Goal: Task Accomplishment & Management: Use online tool/utility

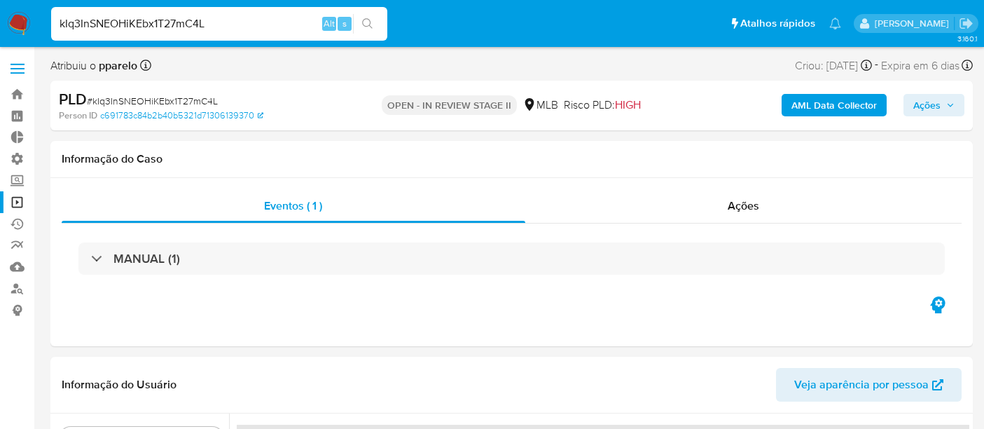
select select "10"
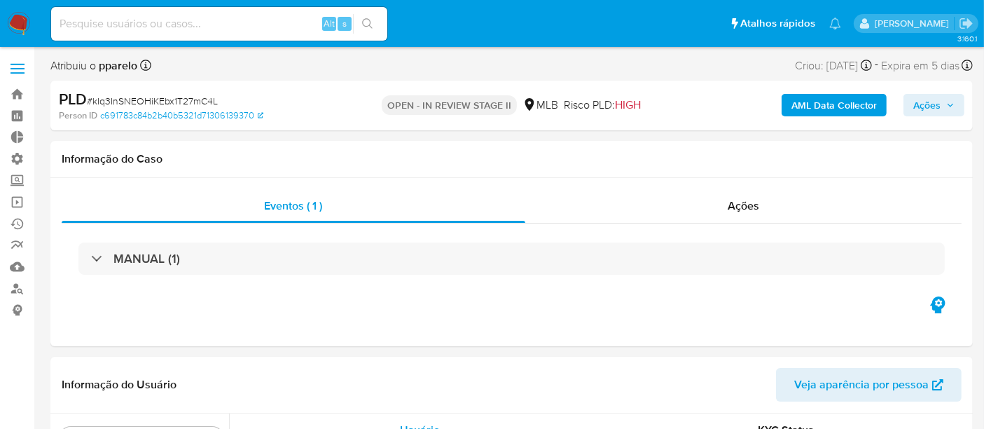
scroll to position [726, 0]
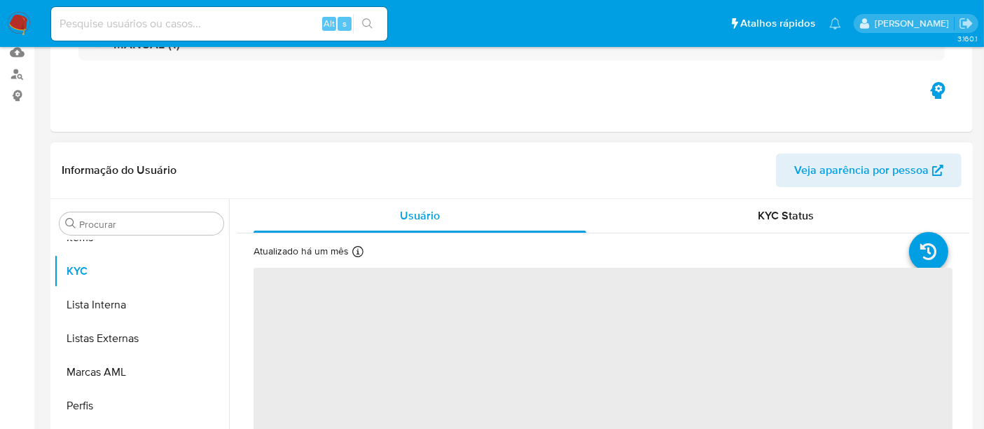
select select "10"
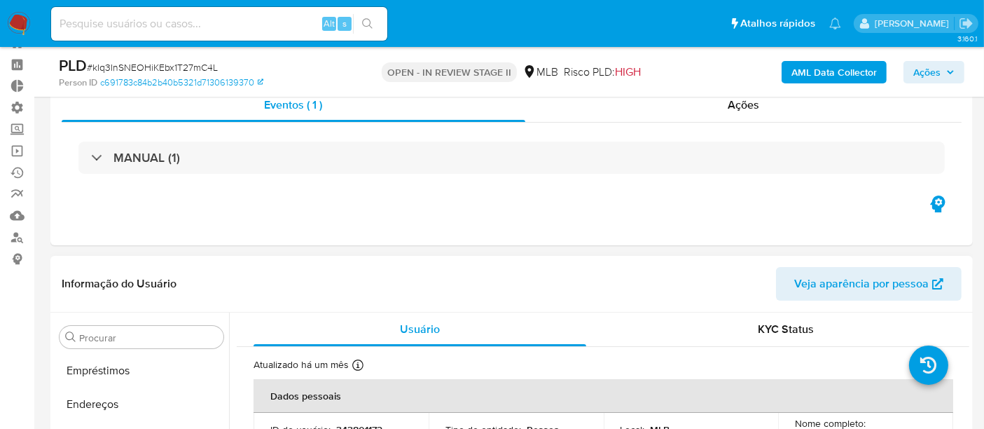
scroll to position [0, 0]
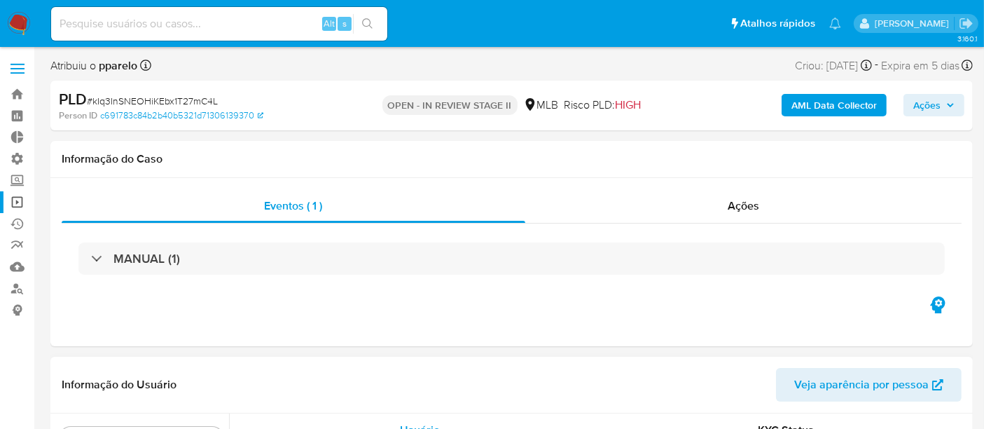
click at [13, 201] on link "Operações em massa" at bounding box center [83, 202] width 167 height 22
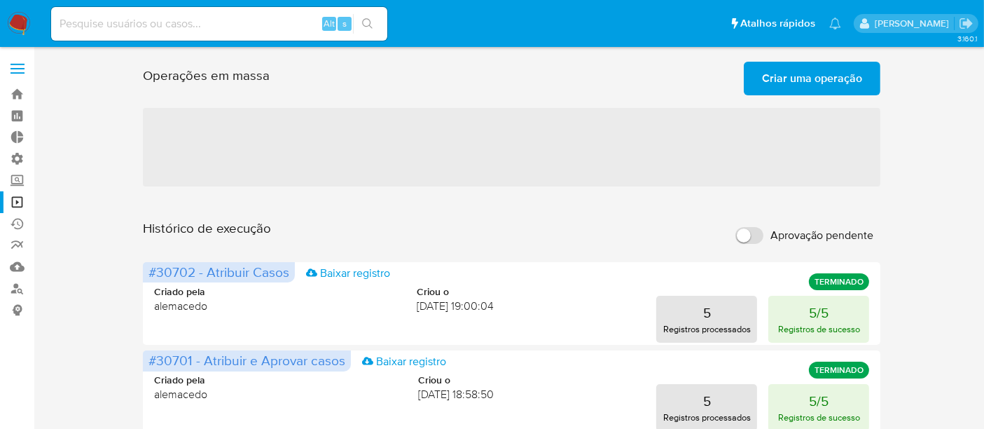
click at [822, 67] on span "Criar uma operação" at bounding box center [812, 78] width 100 height 31
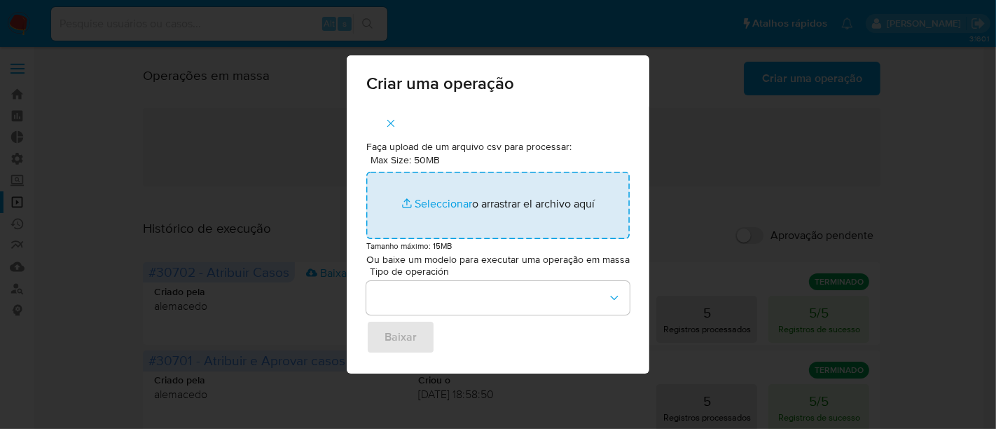
click at [439, 198] on input "Max Size: 50MB Seleccionar archivos" at bounding box center [497, 205] width 263 height 67
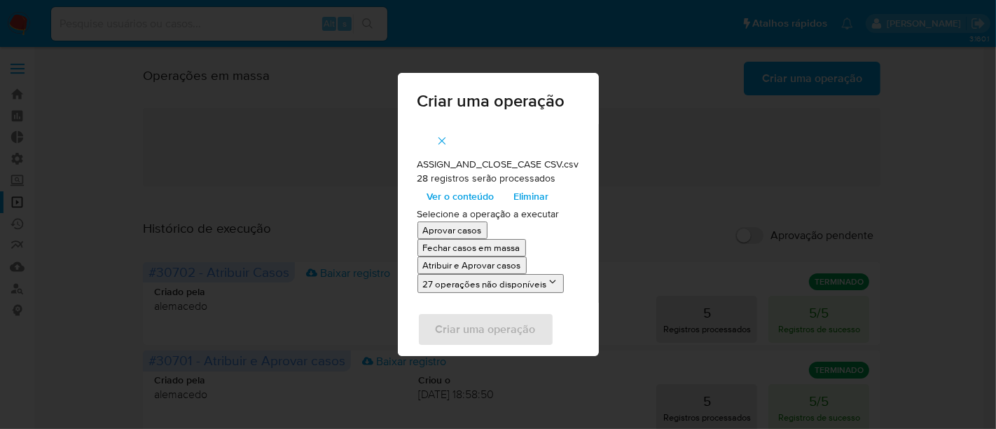
click at [460, 261] on p "Atribuir e Aprovar casos" at bounding box center [472, 265] width 98 height 13
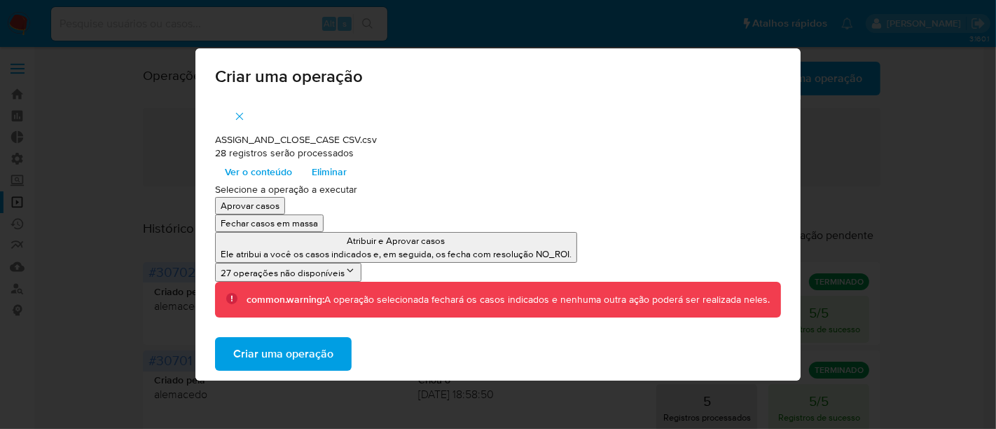
click at [267, 355] on span "Criar uma operação" at bounding box center [283, 353] width 100 height 31
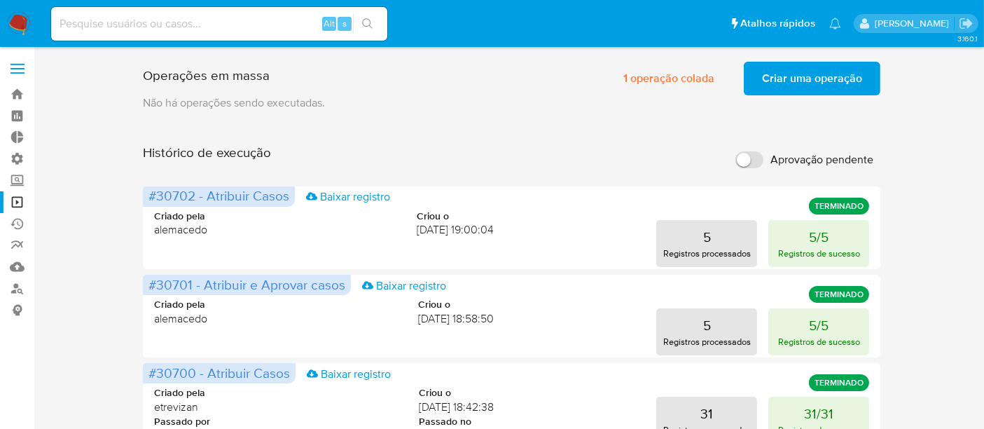
click at [820, 85] on span "Criar uma operação" at bounding box center [812, 78] width 100 height 31
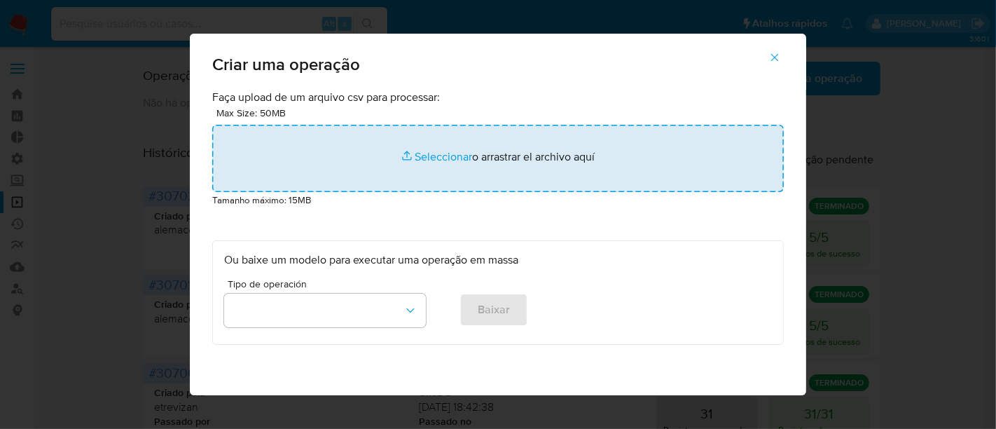
click at [422, 149] on input "file" at bounding box center [498, 158] width 572 height 67
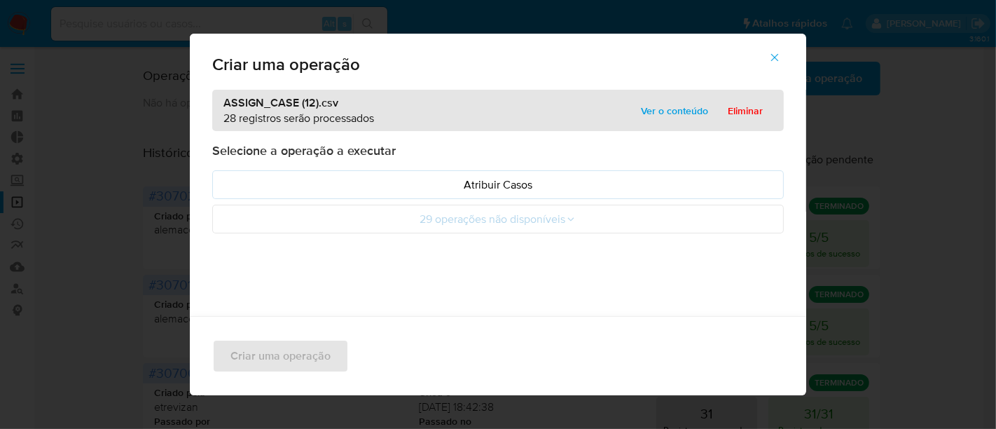
click at [676, 111] on span "Ver o conteúdo" at bounding box center [674, 111] width 67 height 20
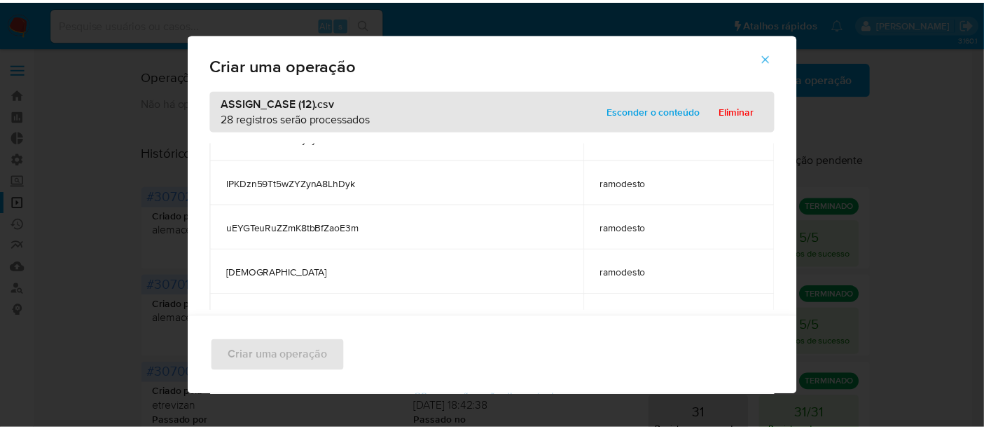
scroll to position [778, 0]
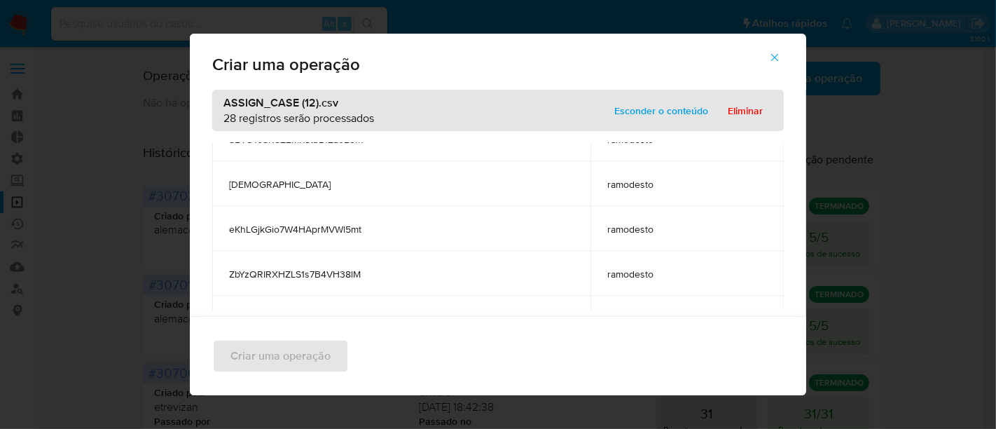
click at [636, 115] on span "Esconder o conteúdo" at bounding box center [661, 111] width 94 height 20
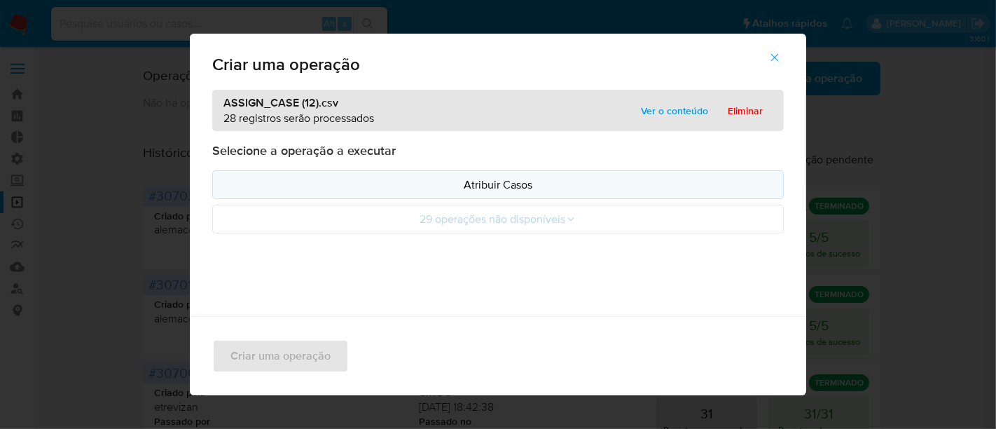
click at [500, 179] on p "Atribuir Casos" at bounding box center [498, 185] width 548 height 16
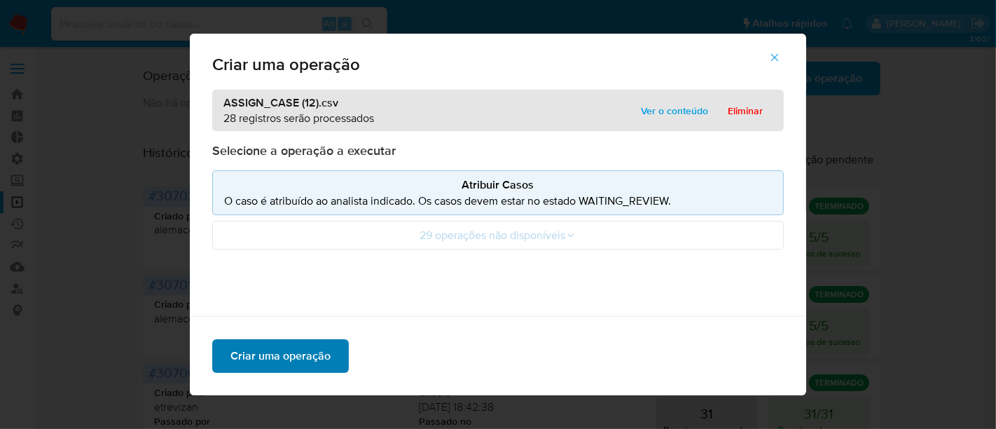
click at [261, 345] on span "Criar uma operação" at bounding box center [281, 356] width 100 height 31
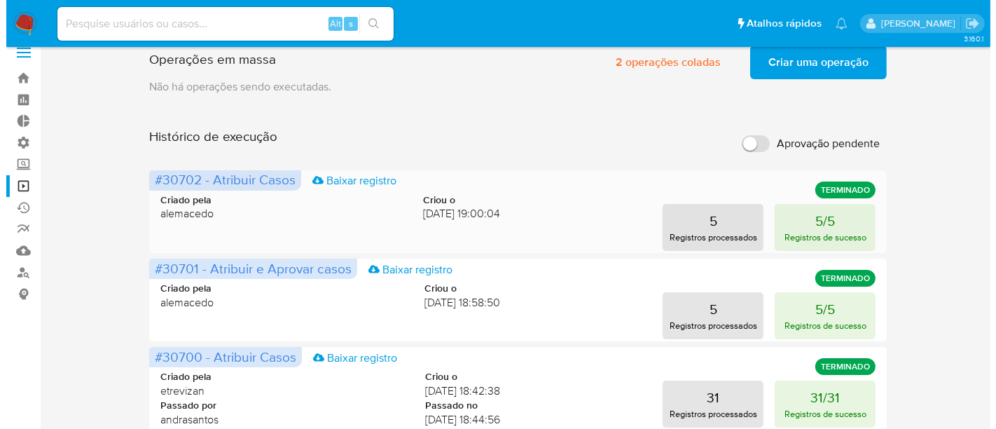
scroll to position [0, 0]
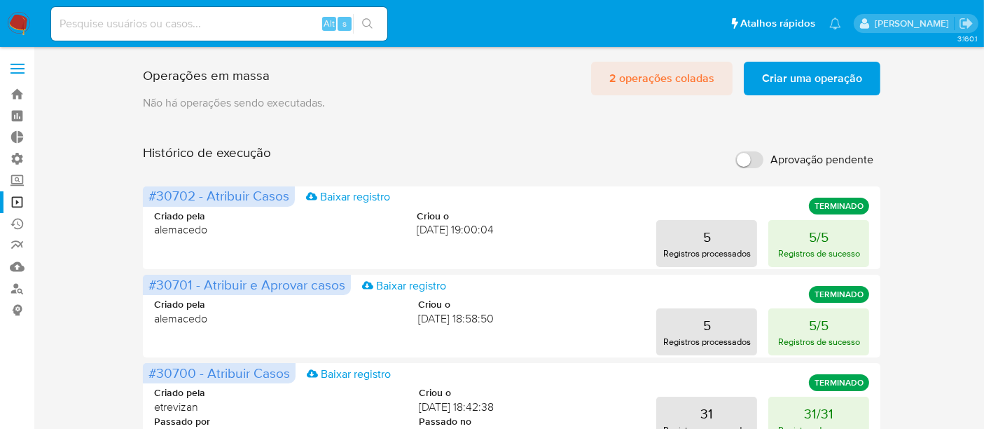
click at [658, 84] on span "2 operações coladas" at bounding box center [662, 78] width 105 height 31
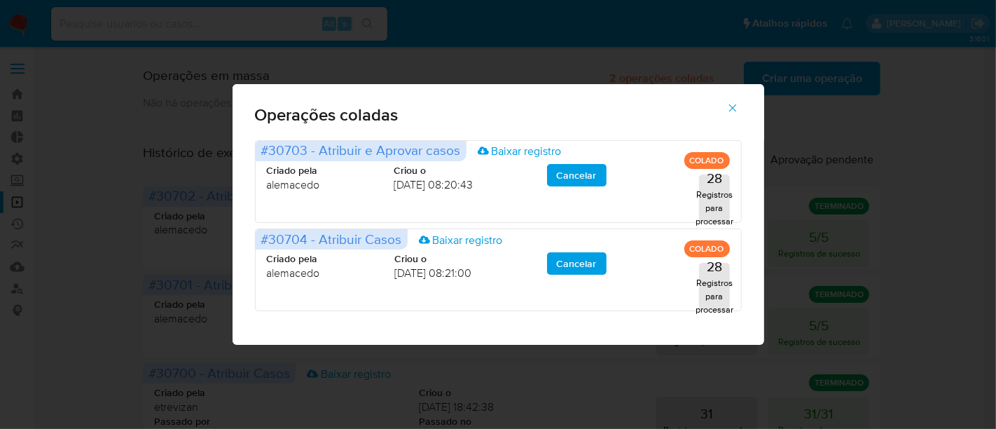
click at [736, 105] on icon "button" at bounding box center [733, 108] width 13 height 13
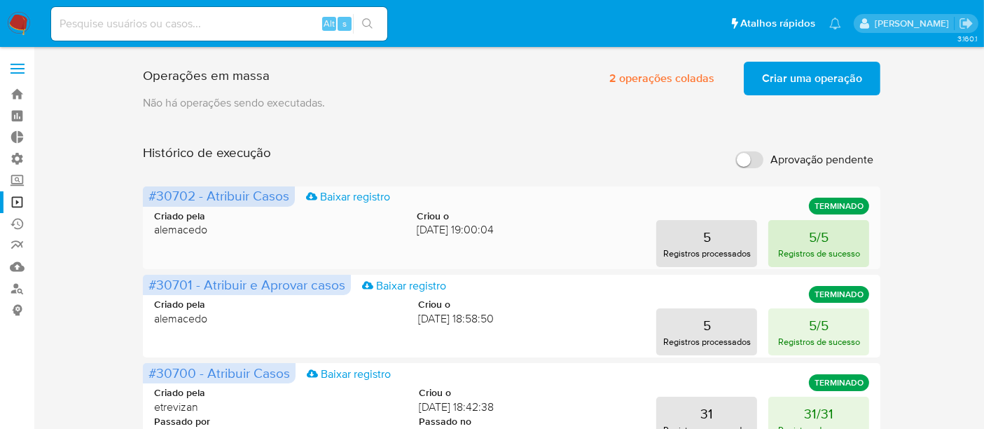
click at [789, 238] on button "5/5 Registros de sucesso" at bounding box center [819, 243] width 101 height 47
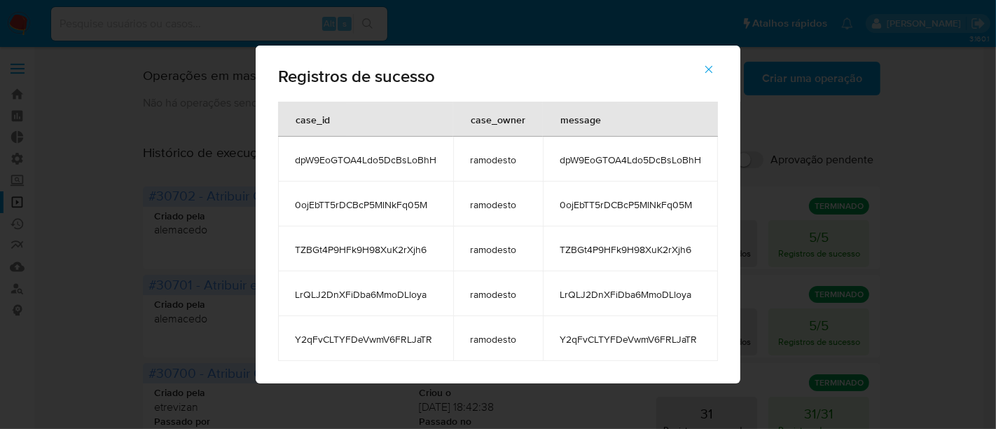
drag, startPoint x: 294, startPoint y: 202, endPoint x: 427, endPoint y: 209, distance: 134.0
click at [427, 209] on td "0ojEbTT5rDCBcP5MlNkFq05M" at bounding box center [365, 203] width 175 height 45
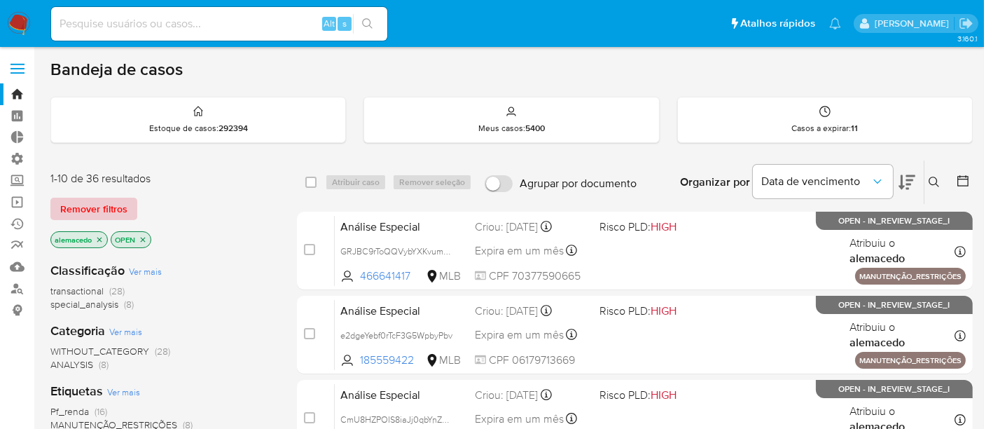
click at [94, 210] on span "Remover filtros" at bounding box center [93, 209] width 67 height 20
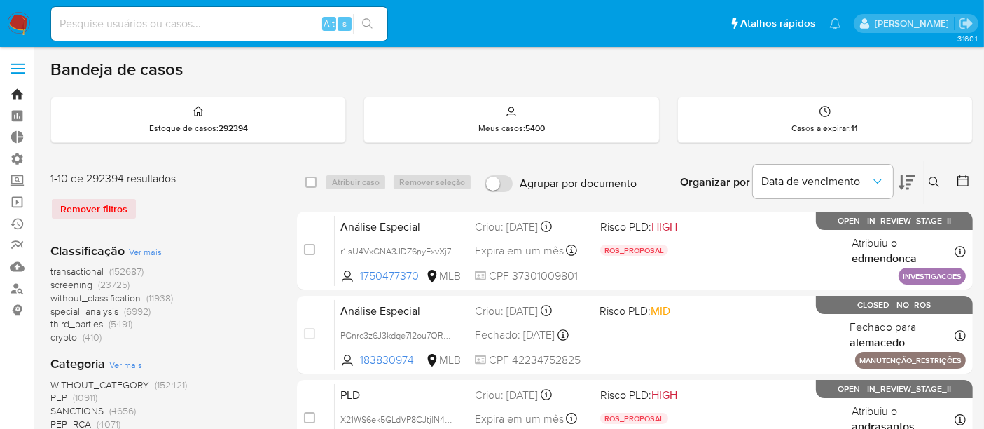
click at [22, 89] on link "Bandeja" at bounding box center [83, 94] width 167 height 22
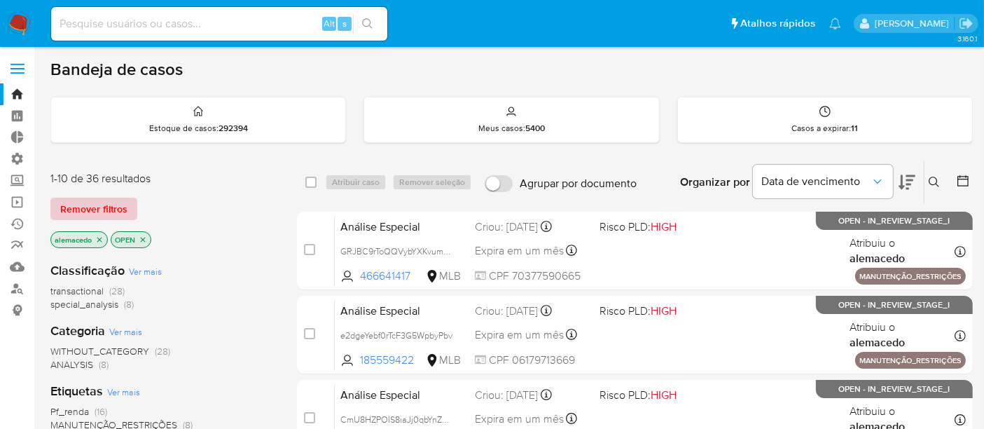
click at [123, 209] on span "Remover filtros" at bounding box center [93, 209] width 67 height 20
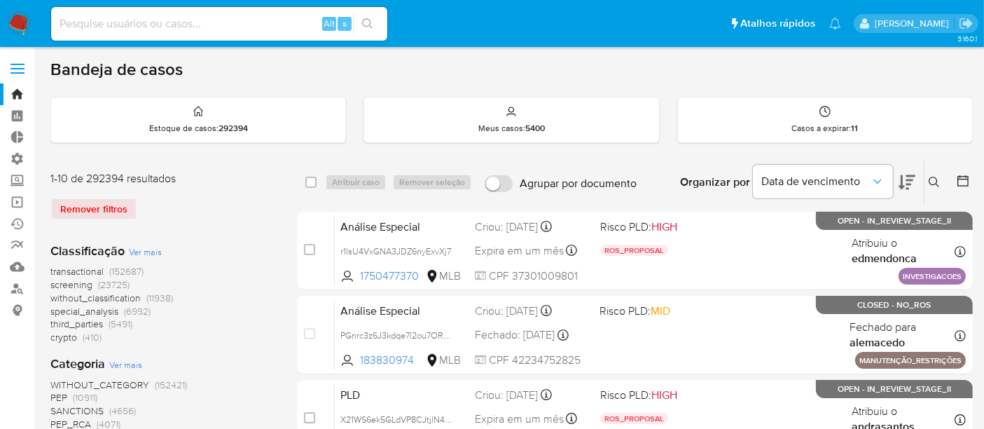
click at [933, 184] on icon at bounding box center [934, 182] width 11 height 11
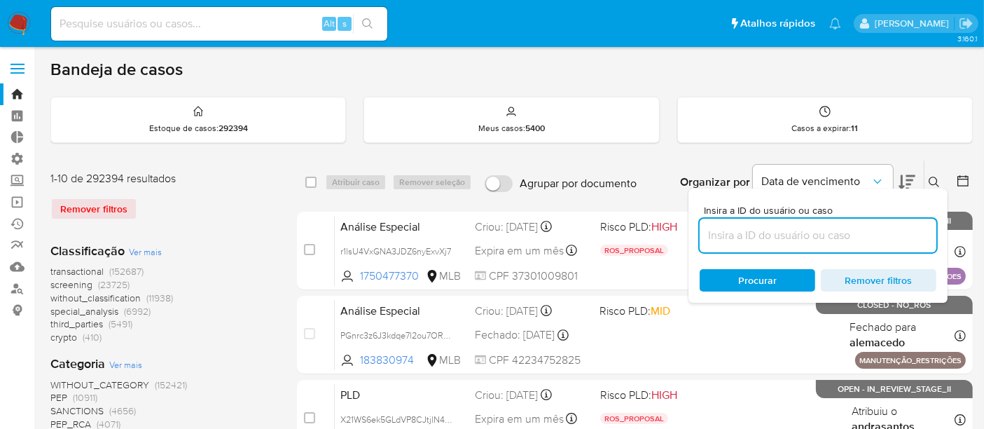
click at [794, 235] on input at bounding box center [818, 235] width 237 height 18
click at [762, 226] on input at bounding box center [818, 235] width 237 height 18
paste input "0ojEbTT5rDCBcP5MlNkFq05M"
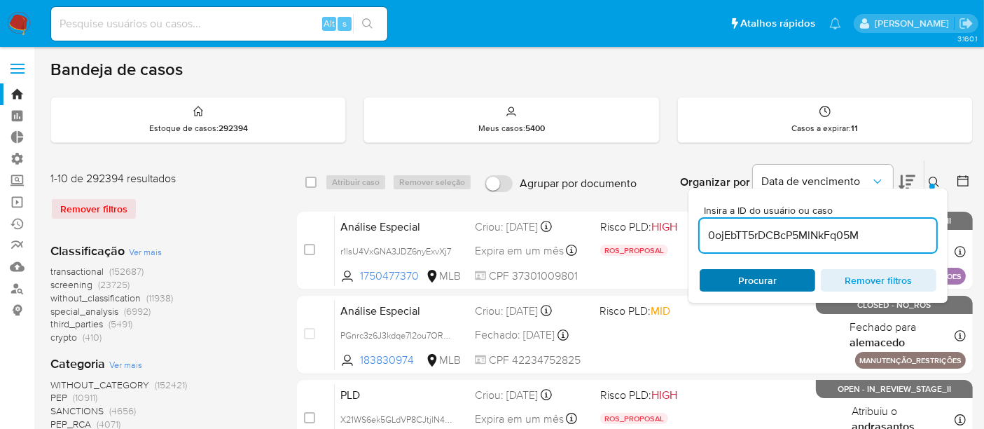
type input "0ojEbTT5rDCBcP5MlNkFq05M"
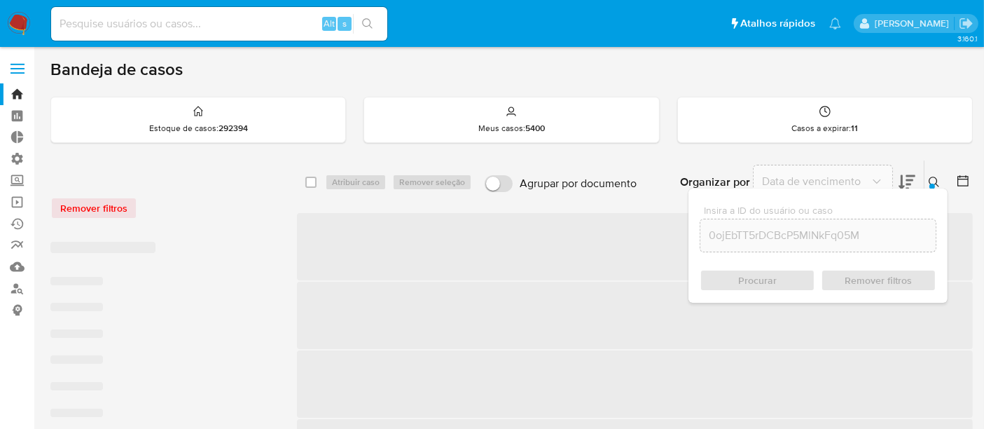
click at [745, 286] on div "Procurar Remover filtros" at bounding box center [818, 280] width 237 height 22
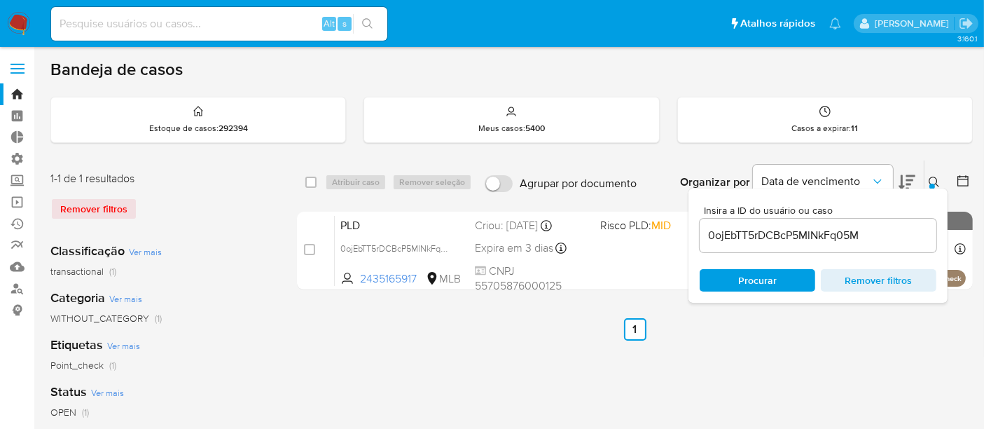
click at [930, 181] on icon at bounding box center [934, 182] width 11 height 11
